Goal: Transaction & Acquisition: Purchase product/service

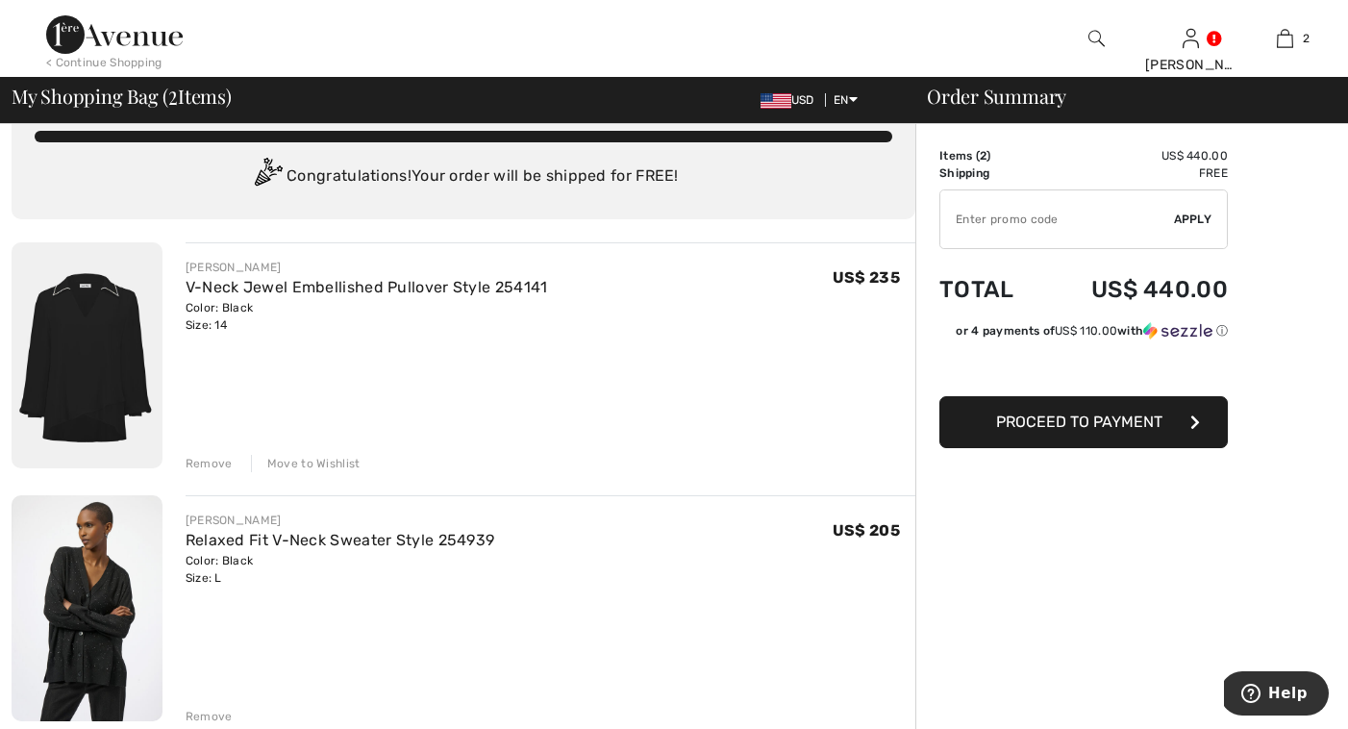
scroll to position [45, 0]
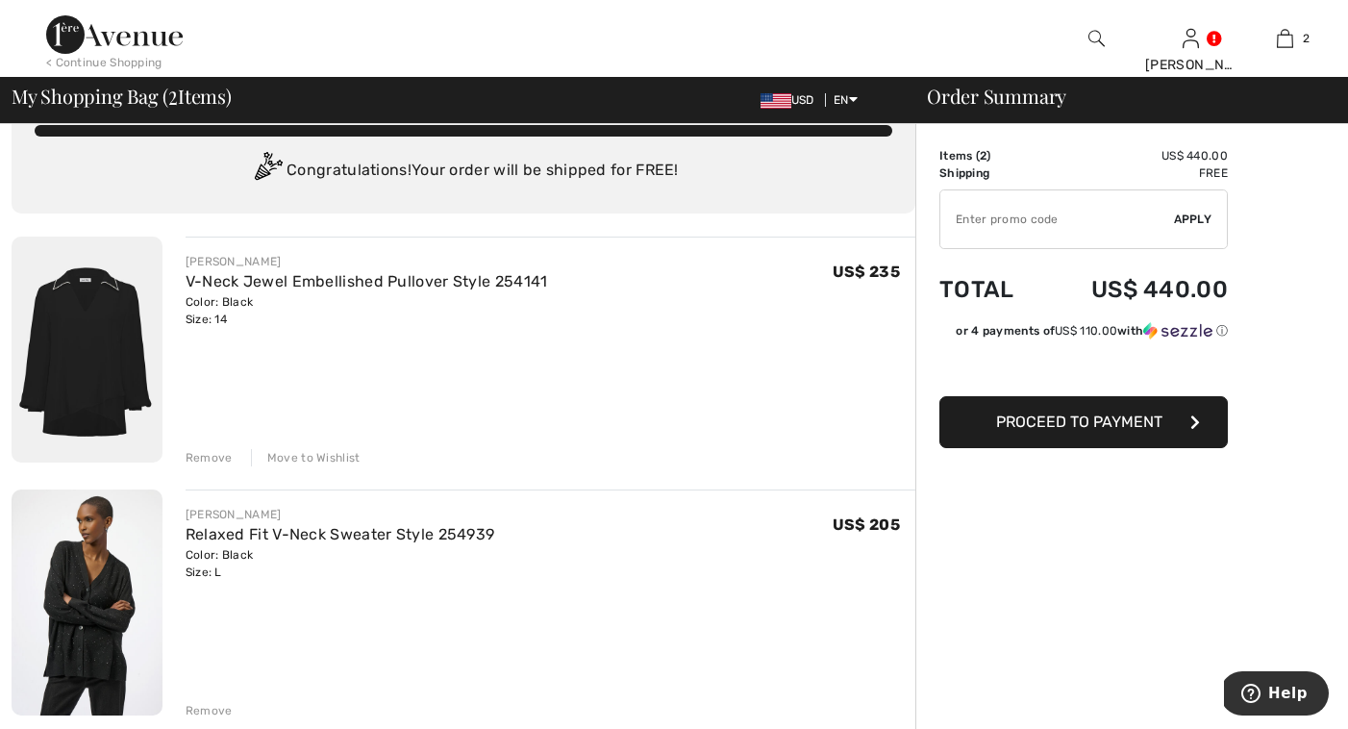
click at [214, 458] on div "Remove" at bounding box center [209, 457] width 47 height 17
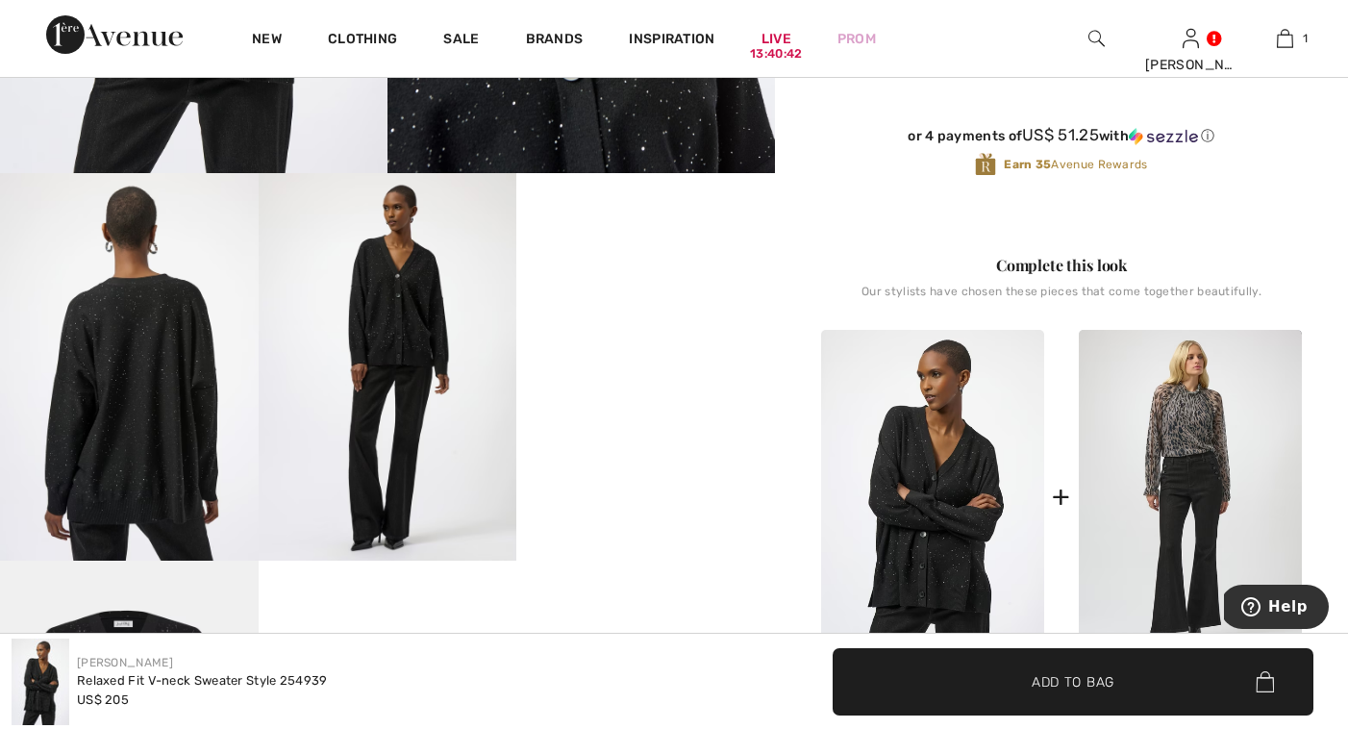
scroll to position [610, 0]
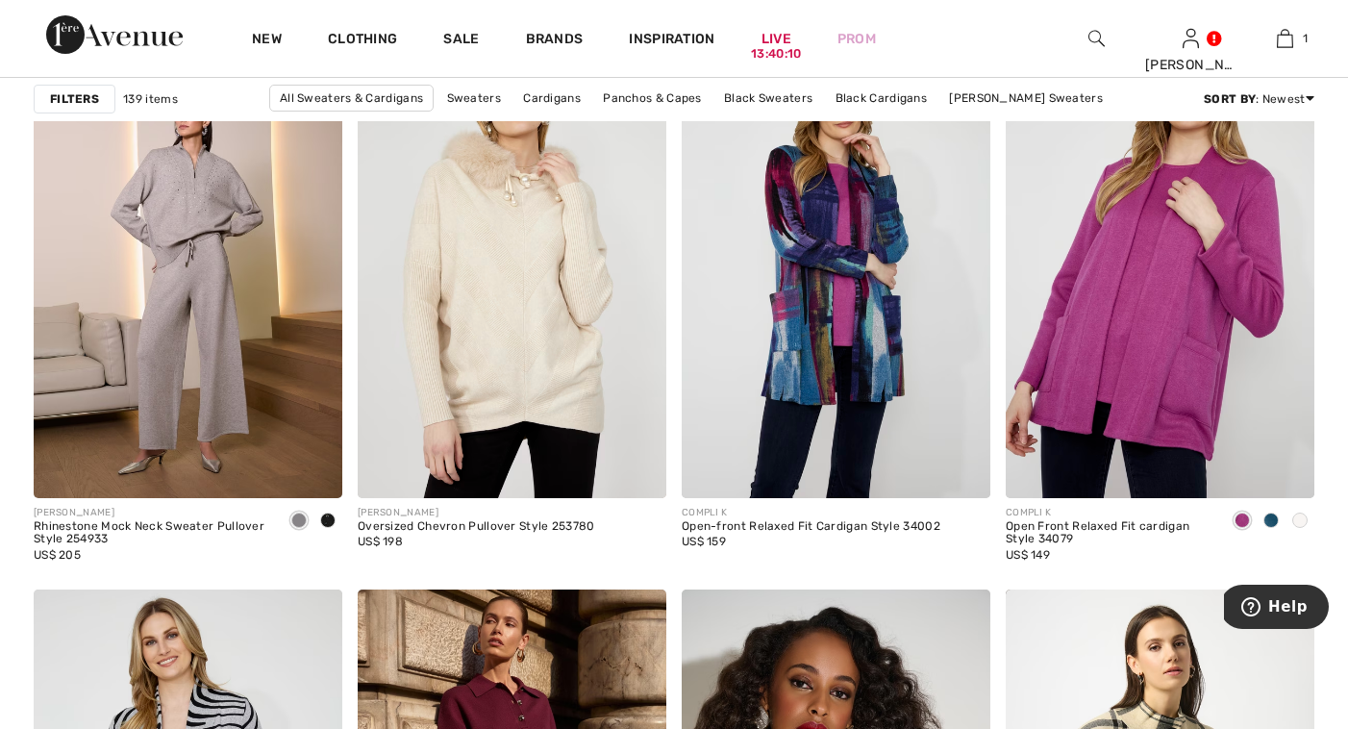
scroll to position [7643, 0]
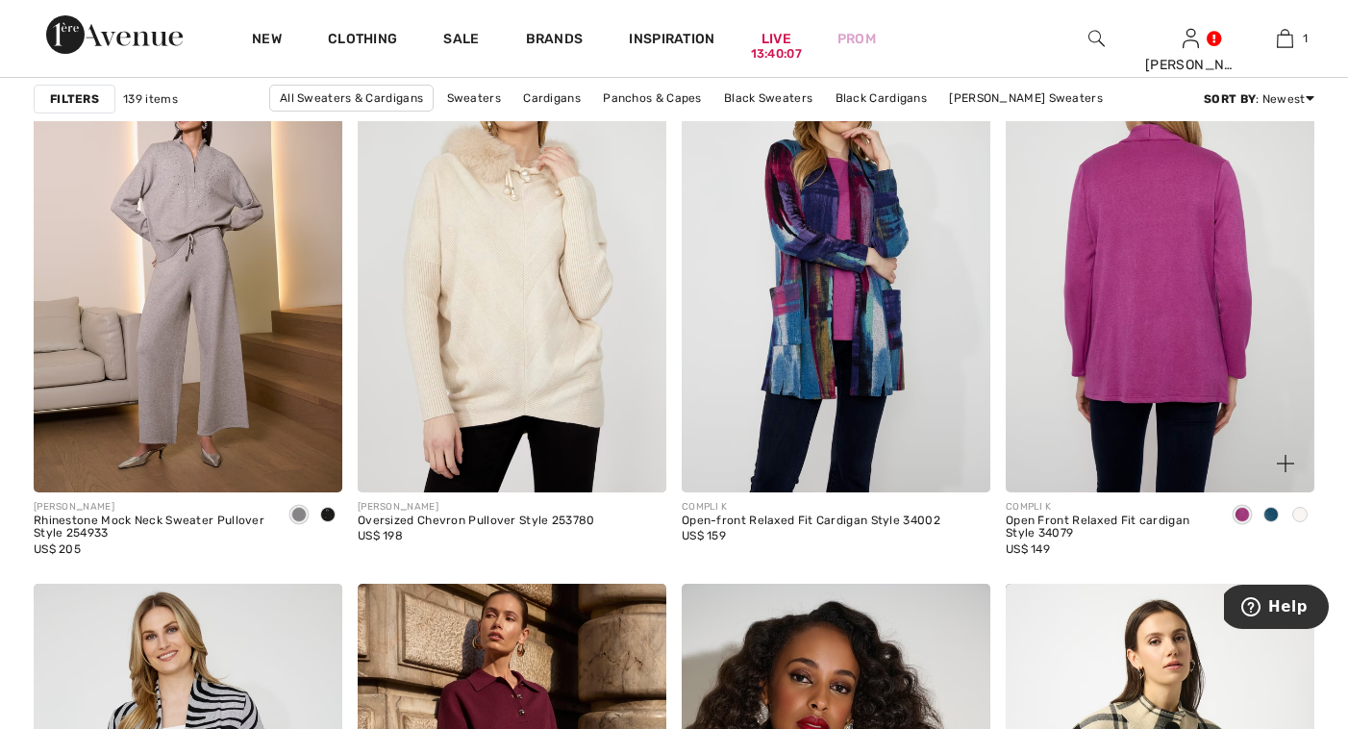
click at [1108, 341] on img at bounding box center [1160, 260] width 309 height 463
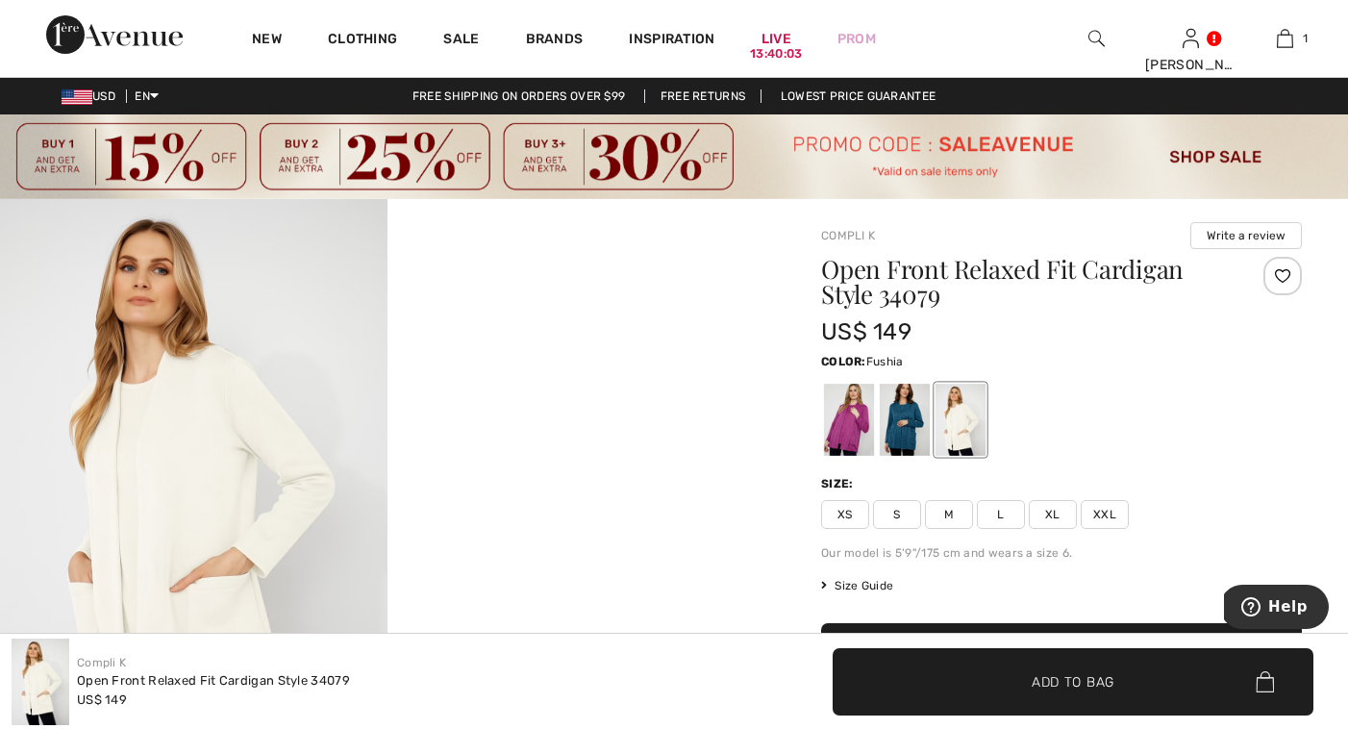
click at [861, 416] on div at bounding box center [849, 420] width 50 height 72
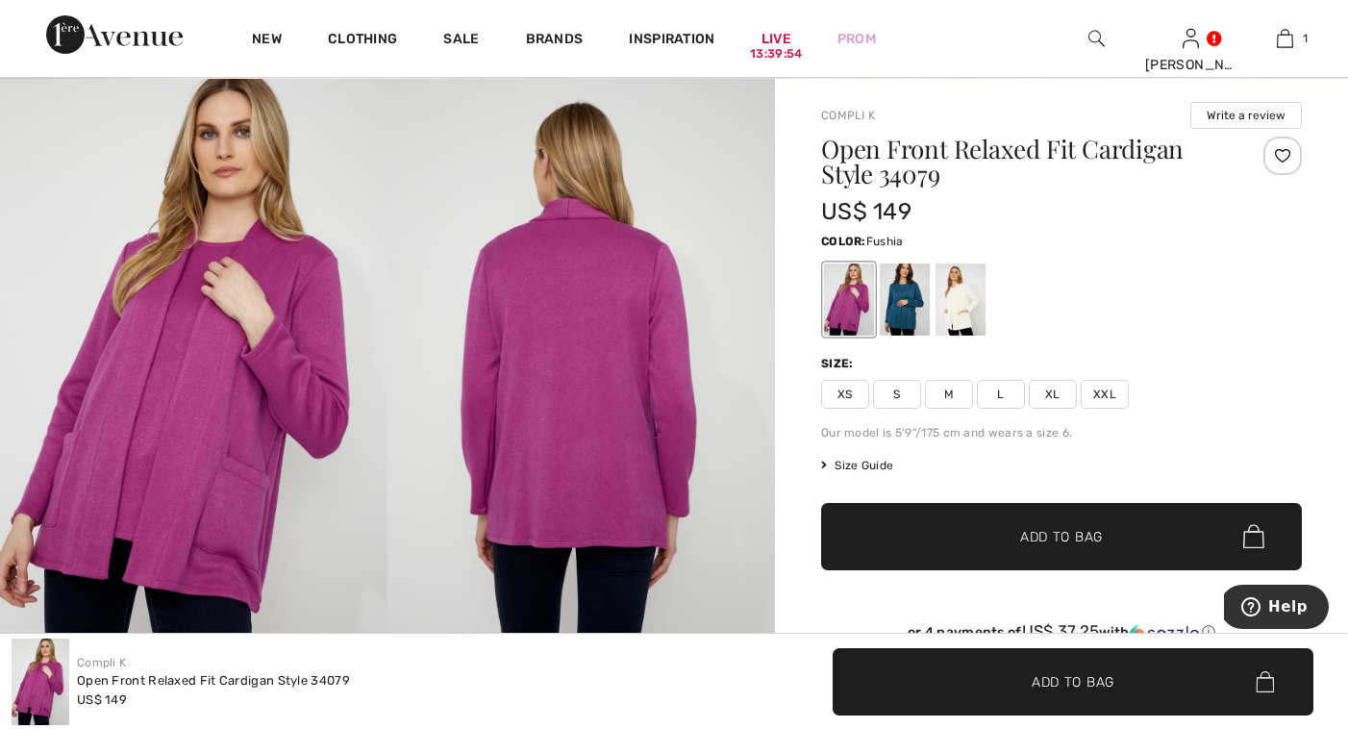
scroll to position [101, 0]
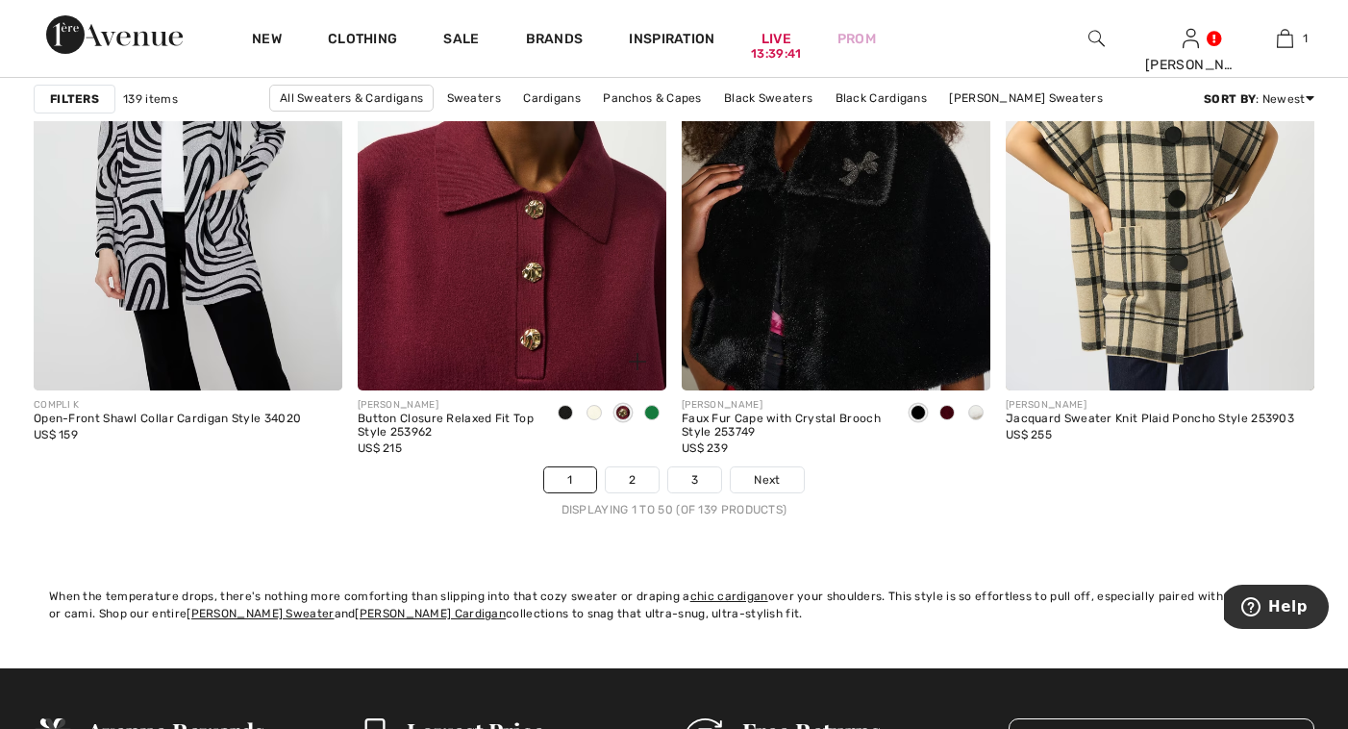
scroll to position [8298, 0]
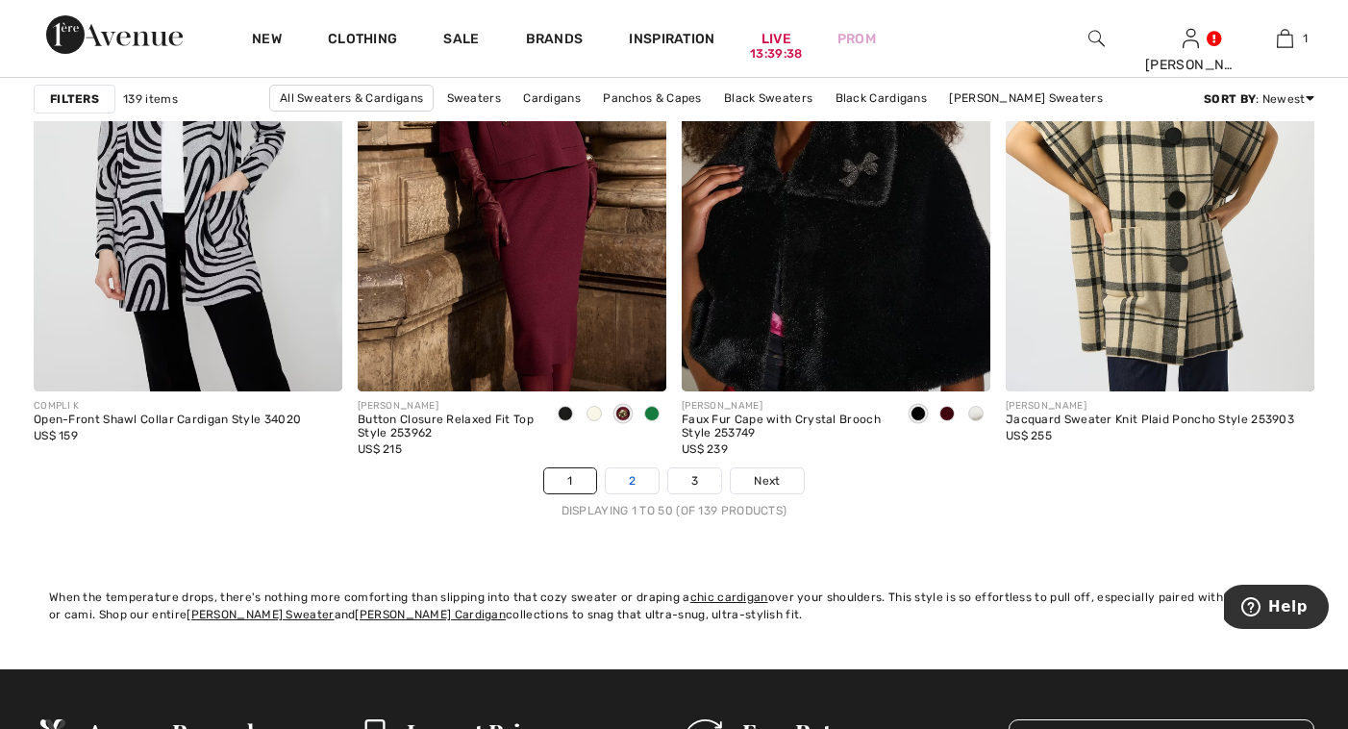
click at [635, 480] on link "2" at bounding box center [632, 480] width 53 height 25
